Goal: Task Accomplishment & Management: Manage account settings

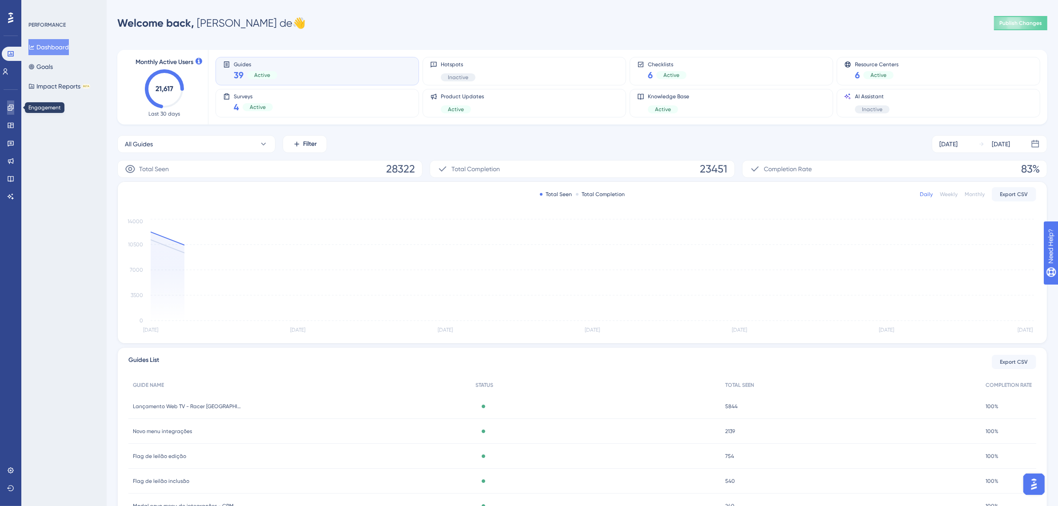
click at [14, 103] on link at bounding box center [10, 107] width 7 height 14
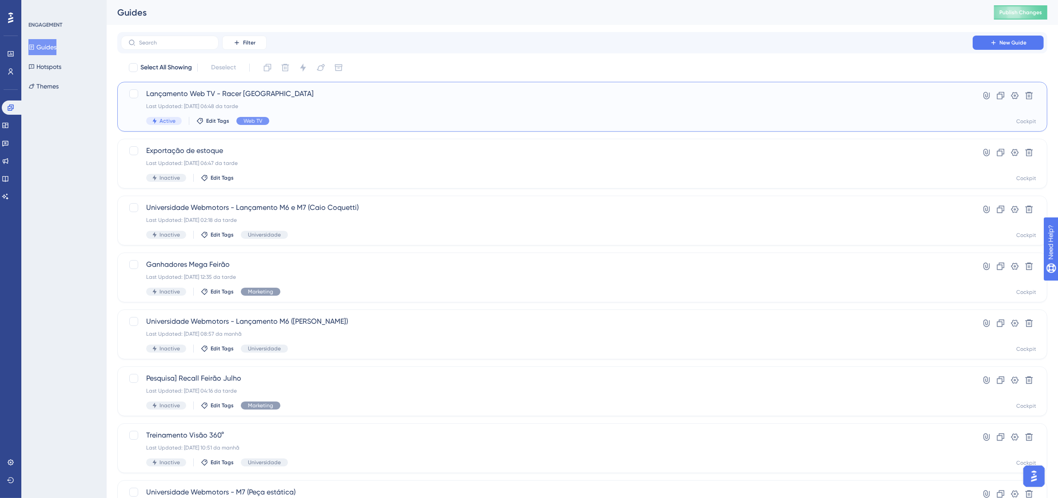
click at [219, 98] on span "Lançamento Web TV - Racer [GEOGRAPHIC_DATA]" at bounding box center [546, 93] width 801 height 11
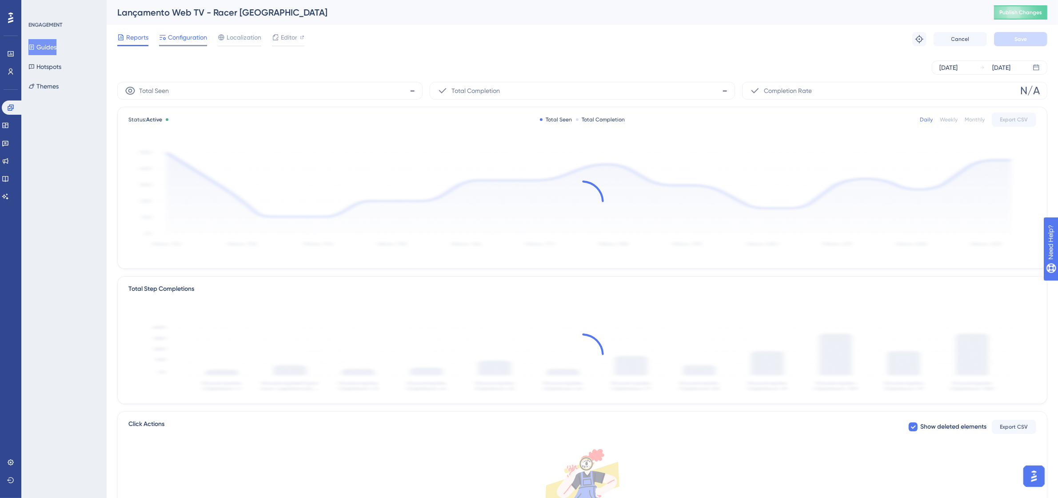
click at [192, 37] on span "Configuration" at bounding box center [187, 37] width 39 height 11
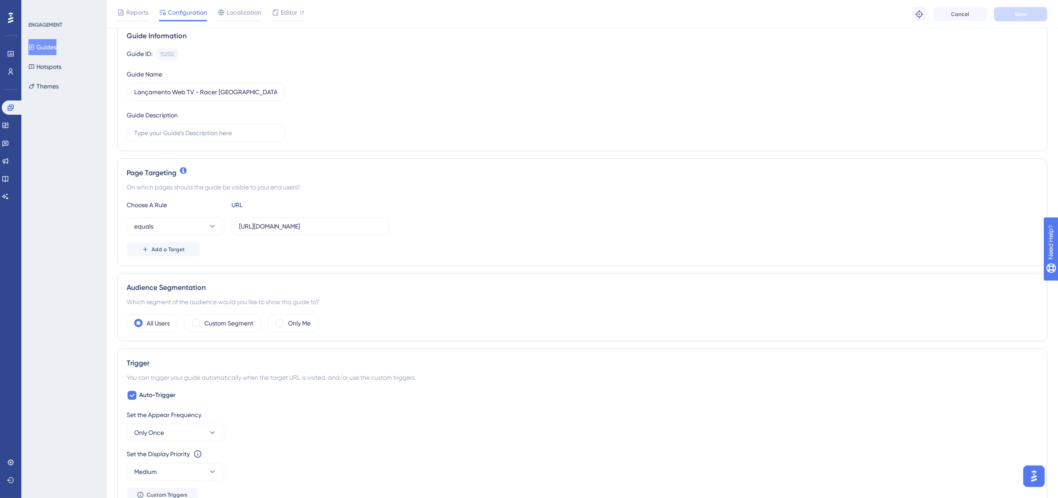
scroll to position [167, 0]
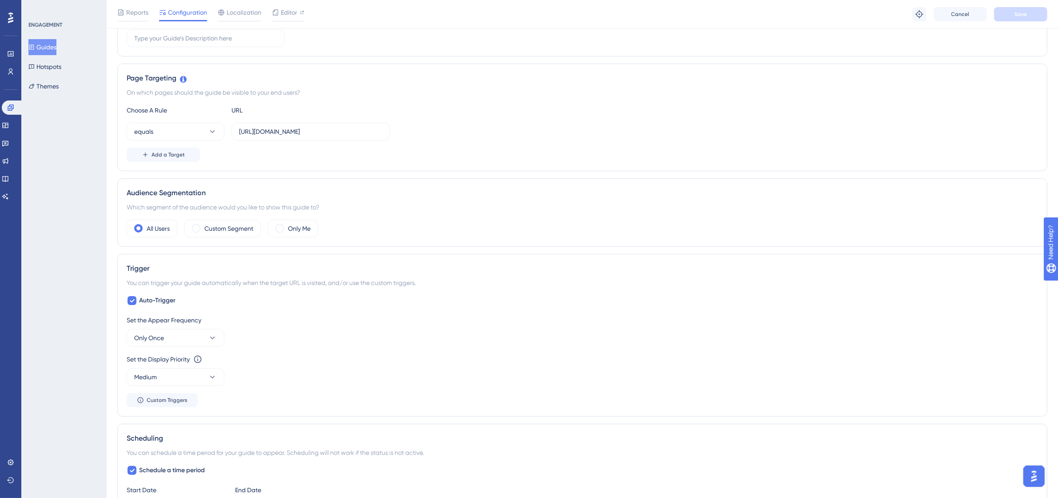
click at [247, 141] on div "Choose A Rule URL equals [URL][DOMAIN_NAME] Add a Target" at bounding box center [583, 133] width 912 height 57
click at [268, 131] on input "[URL][DOMAIN_NAME]" at bounding box center [310, 132] width 143 height 10
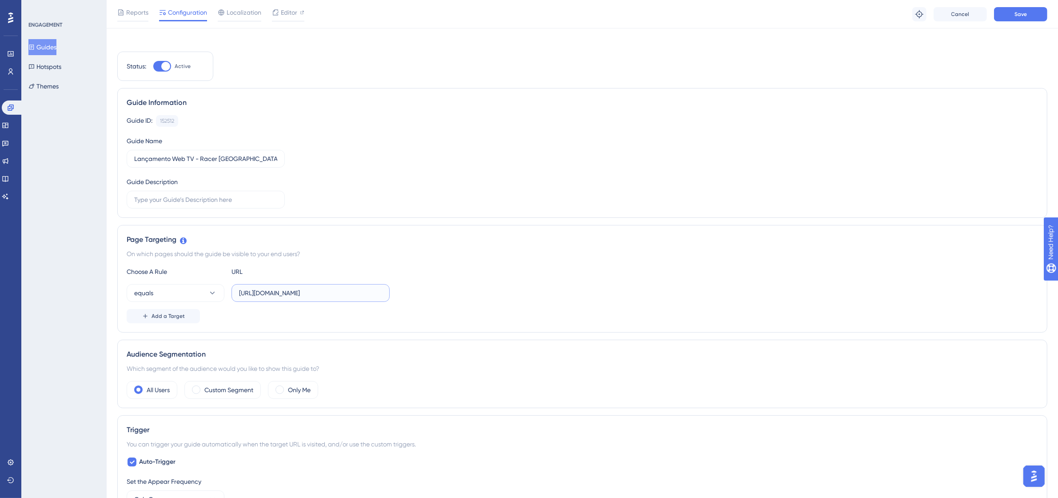
scroll to position [0, 0]
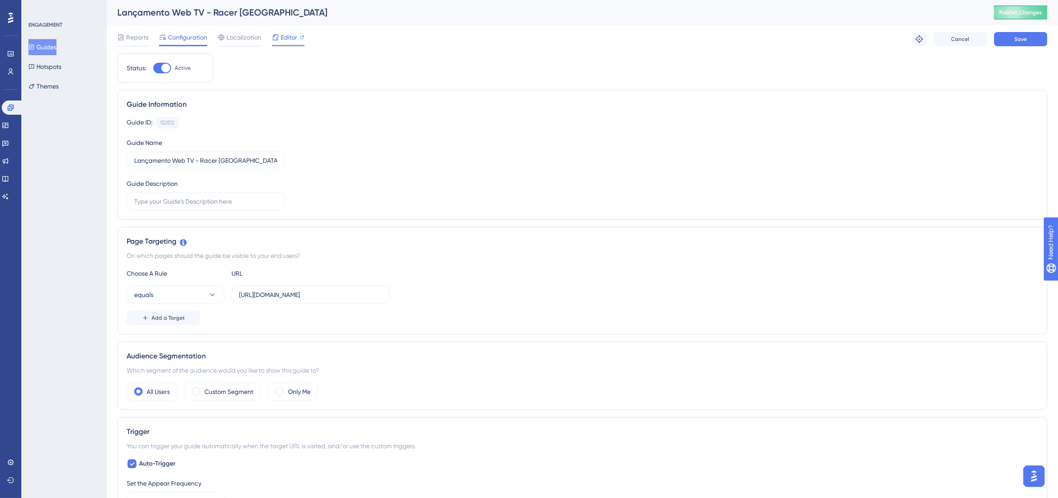
click at [285, 36] on span "Editor" at bounding box center [289, 37] width 16 height 11
click at [265, 296] on input "[URL][DOMAIN_NAME]" at bounding box center [310, 295] width 143 height 10
type input "[URL][DOMAIN_NAME]"
click at [76, 365] on div "ENGAGEMENT Guides Hotspots Themes" at bounding box center [63, 249] width 85 height 498
